Goal: Entertainment & Leisure: Consume media (video, audio)

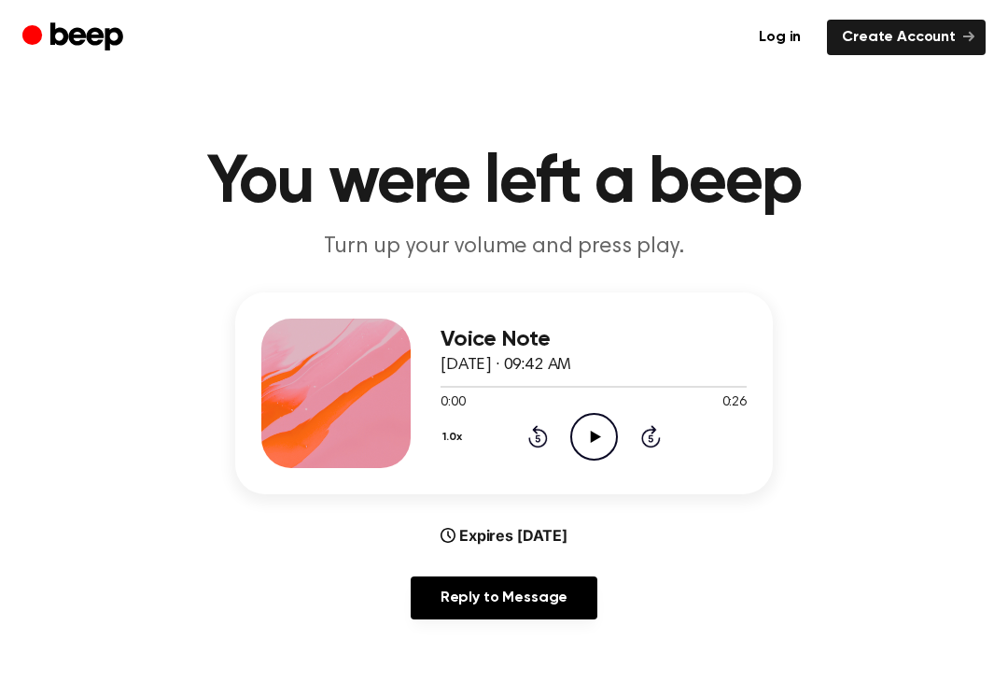
click at [601, 428] on icon "Play Audio" at bounding box center [594, 437] width 48 height 48
click at [542, 434] on icon "Rewind 5 seconds" at bounding box center [538, 436] width 21 height 24
click at [655, 434] on icon "Skip 5 seconds" at bounding box center [650, 436] width 21 height 24
click at [596, 430] on icon at bounding box center [594, 436] width 8 height 12
click at [596, 429] on icon "Play Audio" at bounding box center [594, 437] width 48 height 48
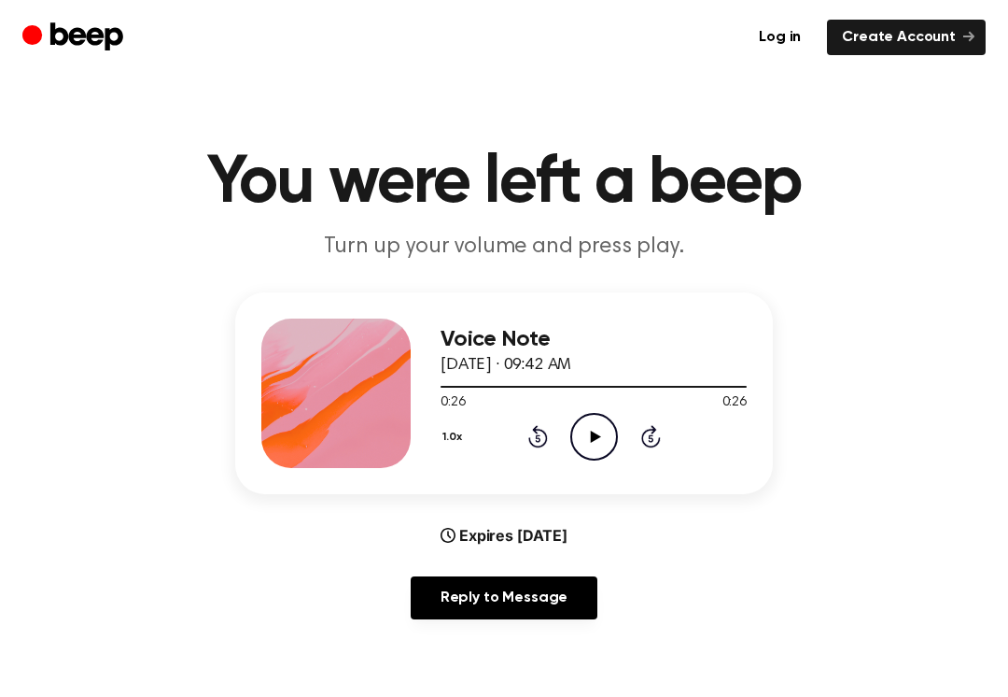
click at [598, 428] on icon "Play Audio" at bounding box center [594, 437] width 48 height 48
click at [610, 434] on icon "Pause Audio" at bounding box center [594, 437] width 48 height 48
click at [537, 444] on icon "Rewind 5 seconds" at bounding box center [538, 436] width 21 height 24
click at [546, 436] on icon at bounding box center [538, 436] width 20 height 22
click at [604, 454] on icon "Play Audio" at bounding box center [594, 437] width 48 height 48
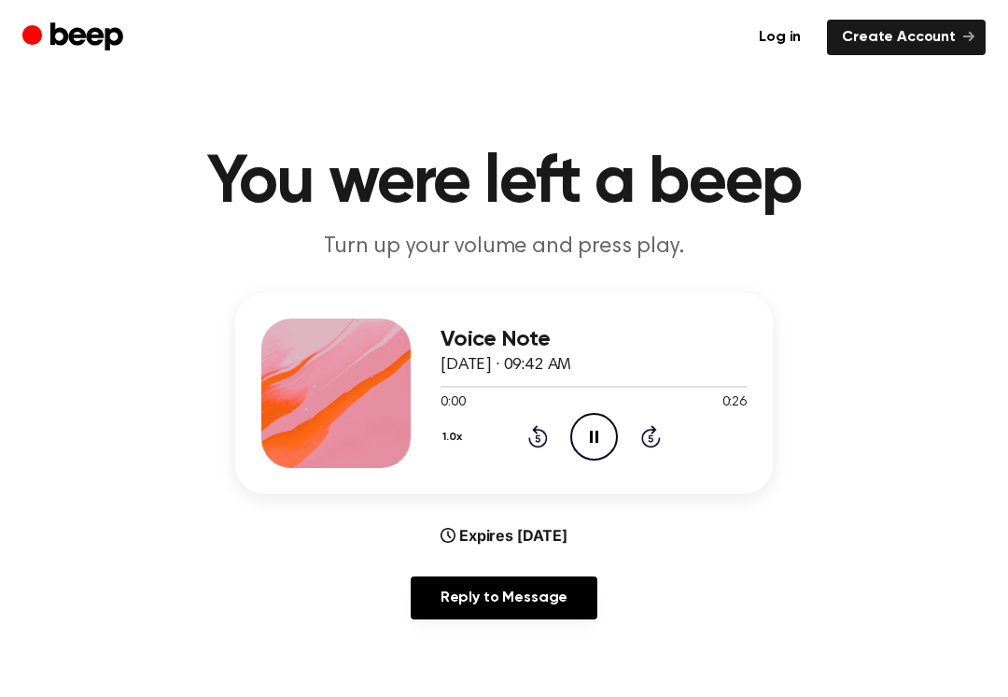
click at [604, 453] on icon "Pause Audio" at bounding box center [594, 437] width 48 height 48
click at [598, 423] on icon "Play Audio" at bounding box center [594, 437] width 48 height 48
